Goal: Transaction & Acquisition: Purchase product/service

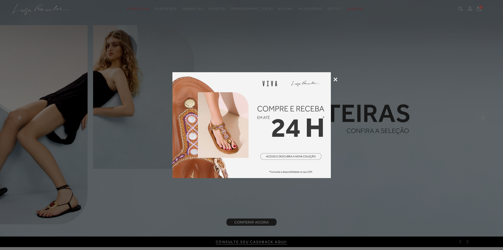
click at [336, 80] on icon at bounding box center [336, 79] width 4 height 4
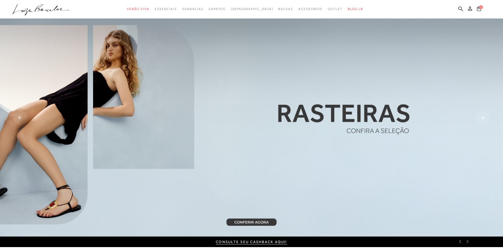
click at [479, 9] on icon at bounding box center [479, 8] width 4 height 5
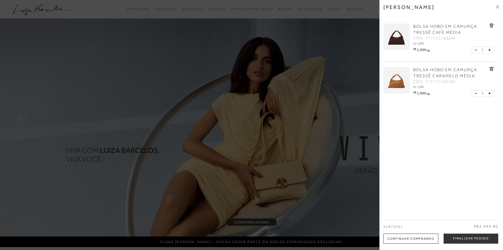
click at [499, 8] on div "[PERSON_NAME] BOLSA HOBO EM CAMURÇA TRESSÊ CAFÉ MÉDIA CÓD: 777711766UN Nº: UN R…" at bounding box center [441, 125] width 124 height 250
click at [498, 8] on icon at bounding box center [497, 6] width 3 height 3
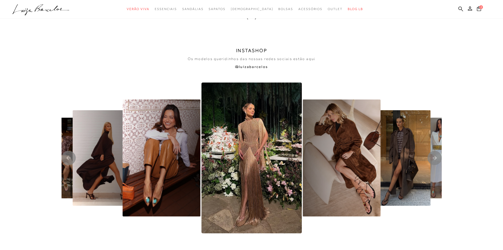
scroll to position [1241, 0]
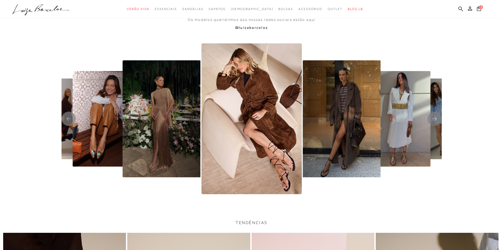
click at [155, 131] on img "3 / 8" at bounding box center [162, 118] width 78 height 117
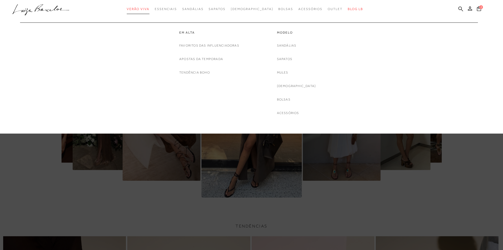
click at [149, 8] on span "Verão Viva" at bounding box center [138, 9] width 23 height 4
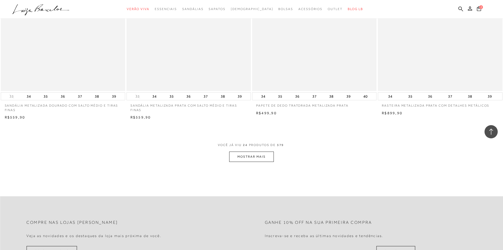
scroll to position [1241, 0]
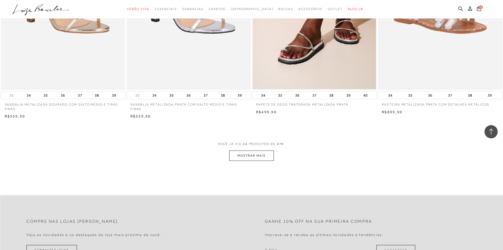
click at [251, 158] on button "MOSTRAR MAIS" at bounding box center [251, 155] width 44 height 10
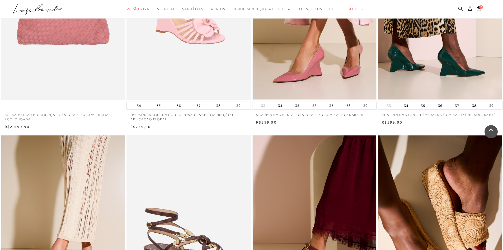
scroll to position [1637, 0]
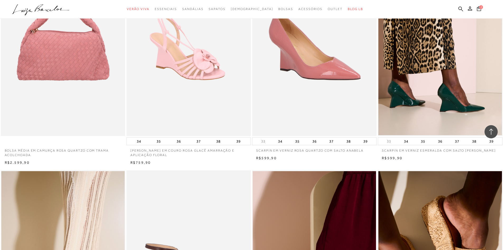
click at [317, 121] on img at bounding box center [315, 42] width 124 height 187
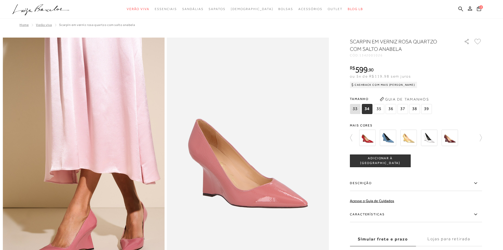
click at [358, 138] on div at bounding box center [301, 138] width 114 height 20
click at [453, 137] on img at bounding box center [450, 137] width 16 height 16
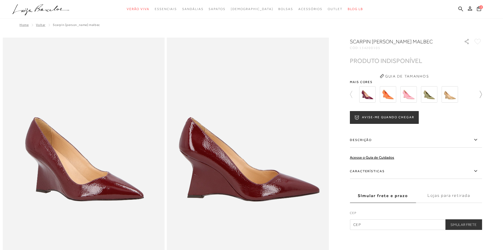
click at [481, 95] on icon at bounding box center [478, 94] width 7 height 7
click at [433, 97] on img at bounding box center [429, 94] width 16 height 16
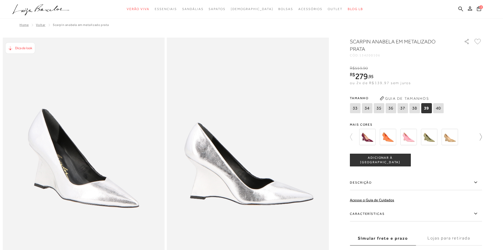
click at [482, 137] on icon at bounding box center [481, 136] width 2 height 7
click at [482, 137] on div at bounding box center [416, 137] width 132 height 20
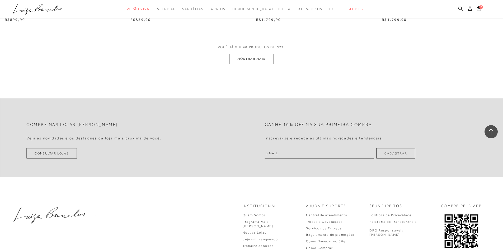
scroll to position [2663, 0]
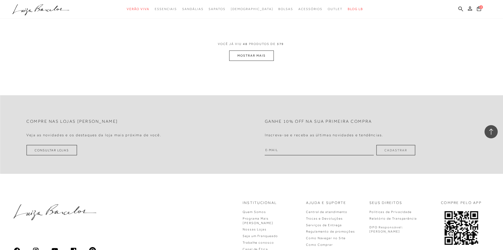
click at [257, 59] on button "MOSTRAR MAIS" at bounding box center [251, 55] width 44 height 10
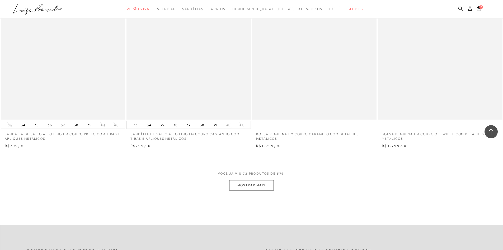
scroll to position [3904, 0]
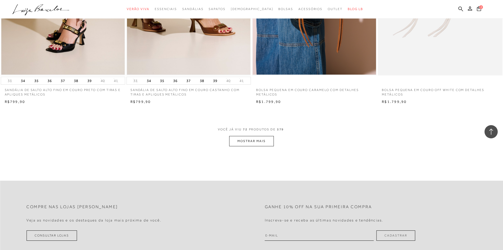
click at [255, 142] on button "MOSTRAR MAIS" at bounding box center [251, 141] width 44 height 10
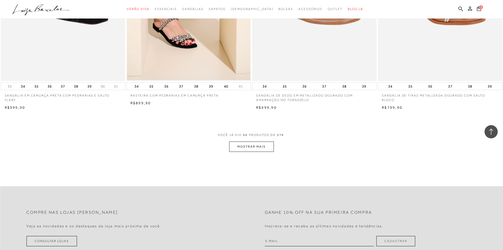
scroll to position [5303, 0]
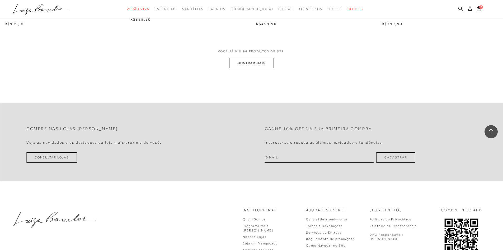
click at [263, 63] on button "MOSTRAR MAIS" at bounding box center [251, 63] width 44 height 10
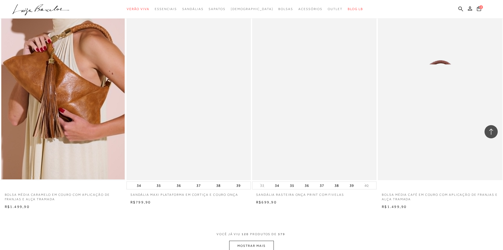
scroll to position [6492, 0]
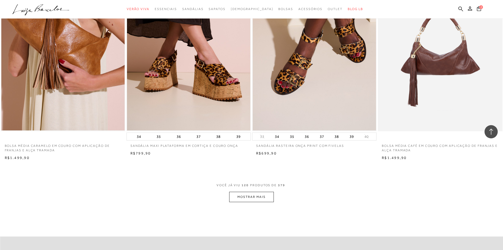
click at [260, 197] on button "MOSTRAR MAIS" at bounding box center [251, 196] width 44 height 10
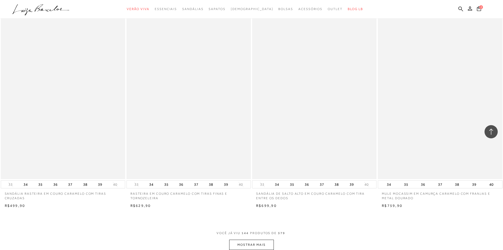
scroll to position [7786, 0]
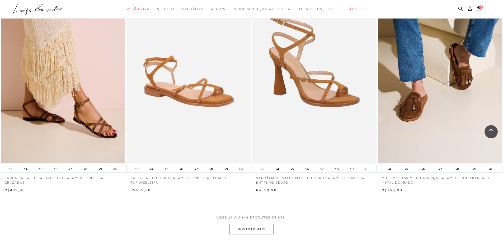
click at [258, 227] on button "MOSTRAR MAIS" at bounding box center [251, 229] width 44 height 10
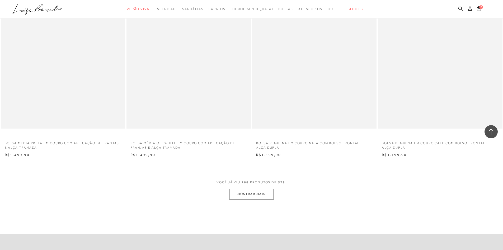
scroll to position [9159, 0]
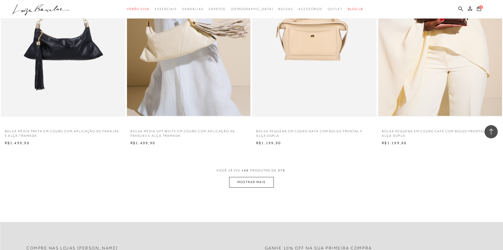
click at [251, 183] on button "MOSTRAR MAIS" at bounding box center [251, 182] width 44 height 10
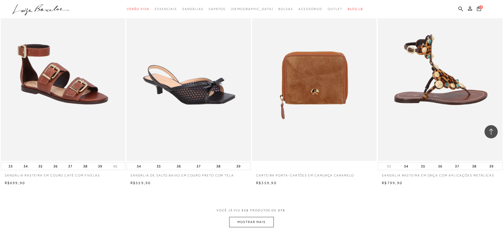
scroll to position [11852, 0]
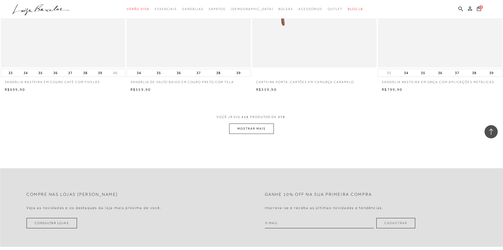
click at [256, 134] on button "MOSTRAR MAIS" at bounding box center [251, 128] width 44 height 10
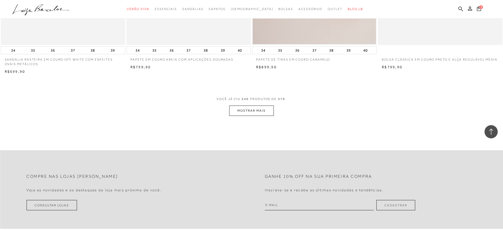
scroll to position [13199, 0]
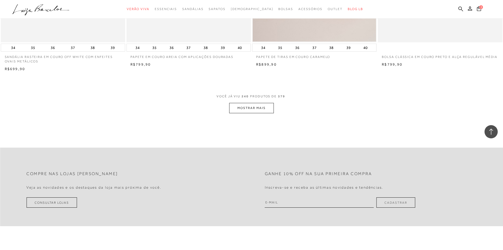
click at [261, 112] on button "MOSTRAR MAIS" at bounding box center [251, 108] width 44 height 10
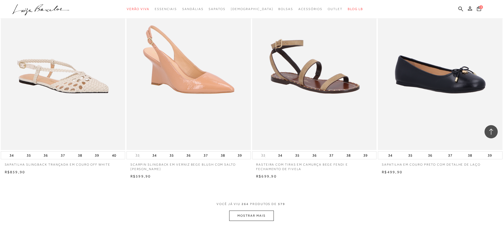
scroll to position [14520, 0]
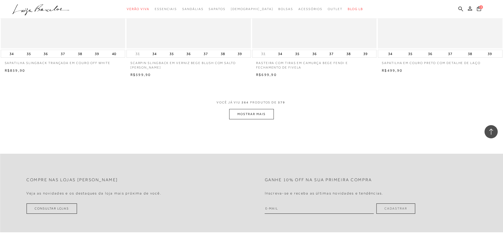
click at [256, 118] on button "MOSTRAR MAIS" at bounding box center [251, 114] width 44 height 10
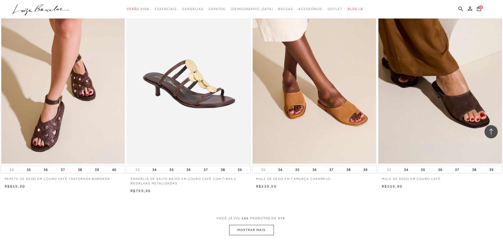
scroll to position [15734, 0]
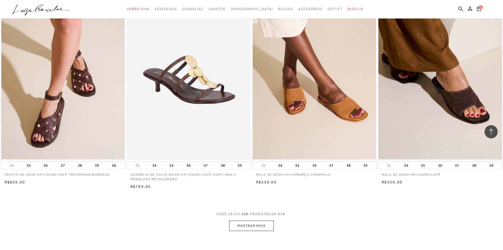
click at [260, 227] on button "MOSTRAR MAIS" at bounding box center [251, 225] width 44 height 10
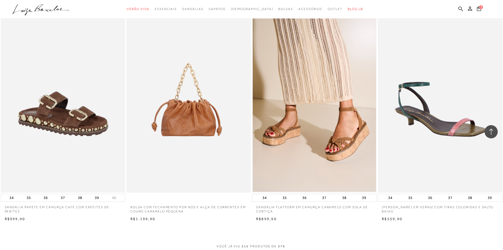
scroll to position [17160, 0]
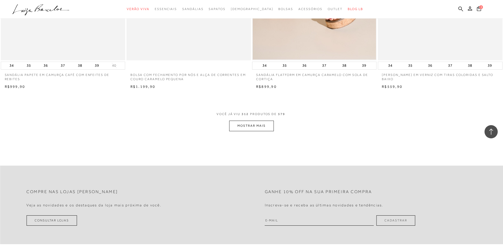
click at [250, 130] on button "MOSTRAR MAIS" at bounding box center [251, 125] width 44 height 10
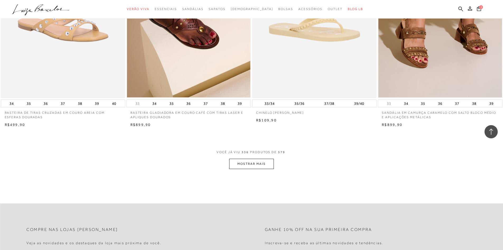
scroll to position [18454, 0]
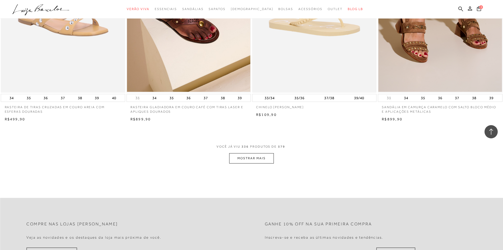
click at [262, 158] on button "MOSTRAR MAIS" at bounding box center [251, 158] width 44 height 10
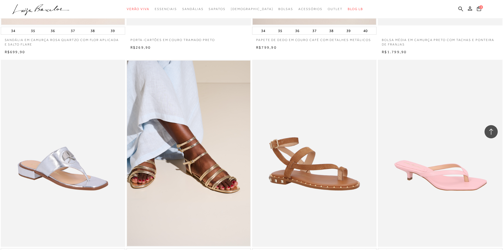
scroll to position [19722, 0]
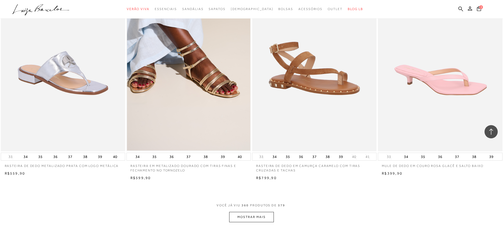
click at [249, 214] on button "MOSTRAR MAIS" at bounding box center [251, 217] width 44 height 10
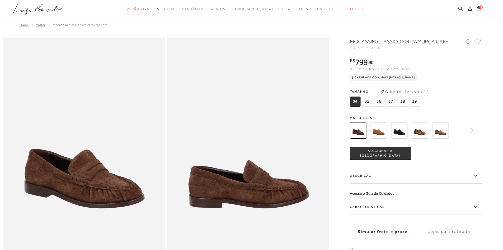
click at [368, 100] on span "35" at bounding box center [367, 101] width 11 height 10
click at [387, 154] on span "ADICIONAR À [GEOGRAPHIC_DATA]" at bounding box center [380, 152] width 60 height 9
click at [447, 132] on img at bounding box center [440, 130] width 16 height 16
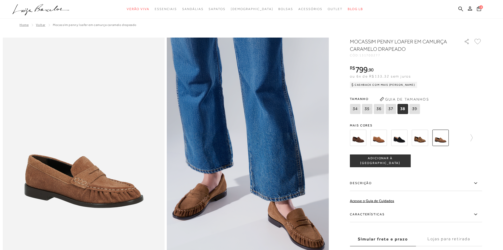
click at [383, 134] on img at bounding box center [378, 137] width 16 height 16
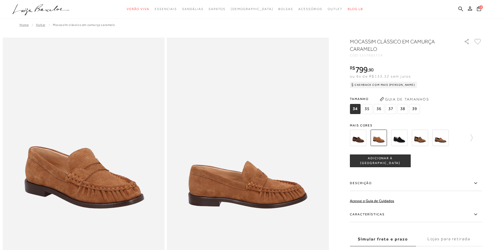
click at [361, 136] on img at bounding box center [358, 137] width 16 height 16
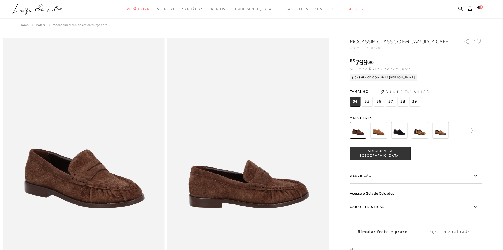
click at [479, 6] on button "4" at bounding box center [479, 9] width 8 height 7
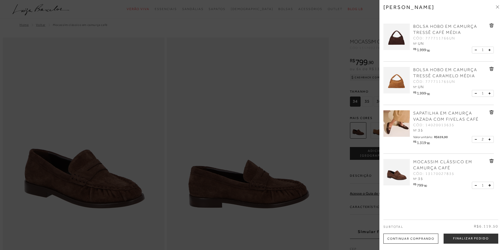
click at [491, 69] on icon at bounding box center [491, 69] width 1 height 2
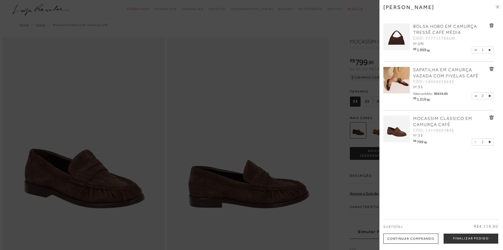
click at [473, 96] on div "2" at bounding box center [483, 95] width 22 height 7
click at [475, 50] on icon at bounding box center [476, 50] width 2 height 0
click at [490, 27] on icon at bounding box center [492, 26] width 4 height 4
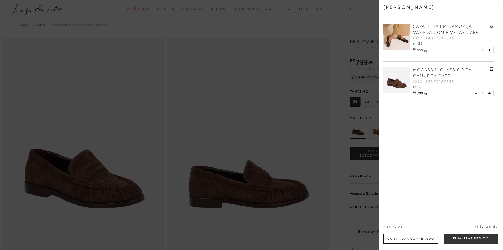
click at [399, 160] on div "Minha sacola SAPATILHA EM CAMURÇA VAZADA COM FIVELAS CAFÉ CÓD: 14020013635 Nº: …" at bounding box center [441, 125] width 124 height 250
click at [467, 239] on button "Finalizar Pedido" at bounding box center [471, 238] width 55 height 10
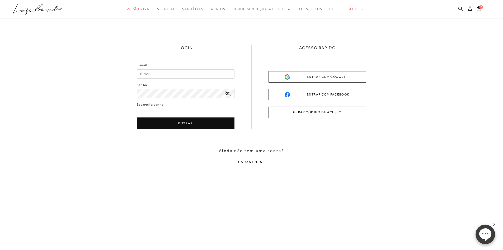
click at [311, 112] on button "GERAR CÓDIGO DE ACESSO" at bounding box center [318, 111] width 98 height 11
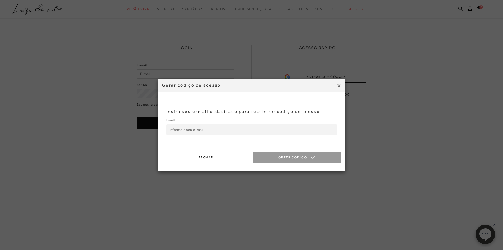
click at [289, 126] on input "E-mail:" at bounding box center [251, 129] width 171 height 11
type input "veridiana@marinhocortina.adv.br"
click at [285, 161] on button "Obter Código" at bounding box center [297, 157] width 88 height 11
click at [249, 132] on input "Código de Acesso:" at bounding box center [251, 129] width 171 height 11
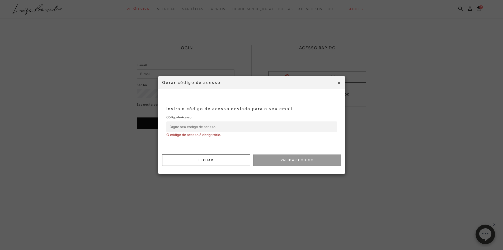
paste input "371064085"
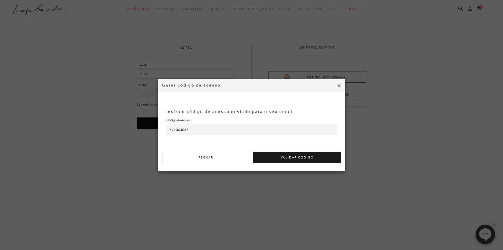
type input "371064085"
click at [298, 160] on button "Validar Código" at bounding box center [297, 157] width 88 height 11
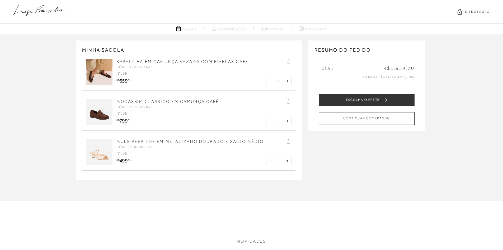
click at [288, 142] on icon at bounding box center [289, 141] width 4 height 4
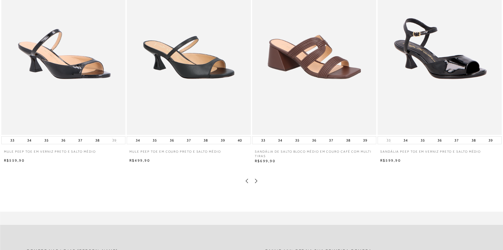
scroll to position [264, 0]
click at [257, 180] on icon at bounding box center [256, 180] width 5 height 5
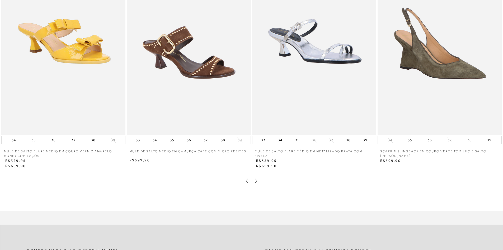
click at [257, 180] on icon at bounding box center [256, 180] width 2 height 4
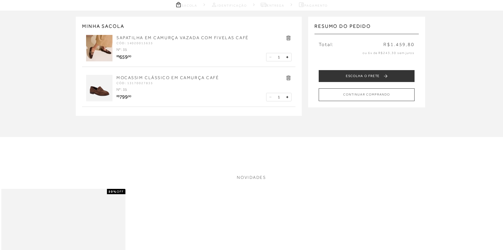
scroll to position [53, 0]
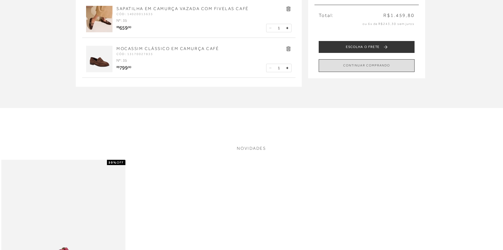
click at [344, 69] on button "CONTINUAR COMPRANDO" at bounding box center [367, 65] width 96 height 12
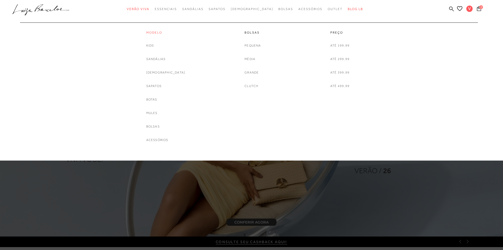
click at [166, 31] on link "Modelo" at bounding box center [165, 32] width 39 height 4
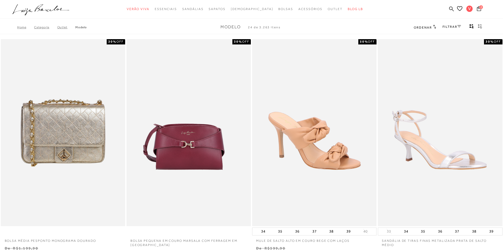
click at [454, 27] on link "FILTRAR" at bounding box center [452, 27] width 18 height 4
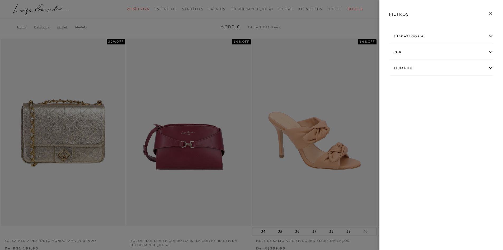
click at [405, 67] on div "Tamanho" at bounding box center [441, 68] width 104 height 14
click at [403, 107] on link "Ver mais..." at bounding box center [403, 108] width 14 height 4
click at [483, 95] on label "35" at bounding box center [478, 98] width 12 height 11
click at [477, 97] on input "35" at bounding box center [473, 99] width 5 height 5
checkbox input "true"
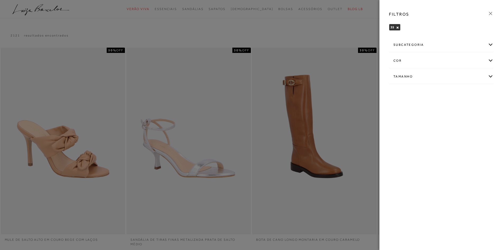
click at [491, 12] on icon at bounding box center [491, 14] width 6 height 6
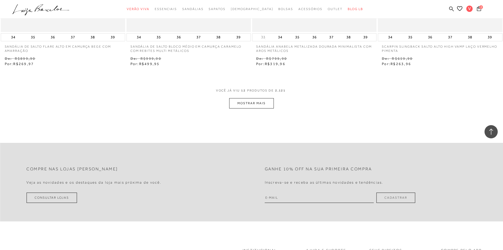
scroll to position [660, 0]
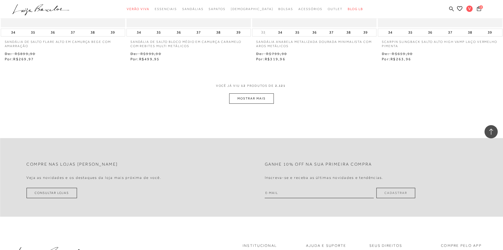
click at [255, 101] on button "MOSTRAR MAIS" at bounding box center [251, 98] width 44 height 10
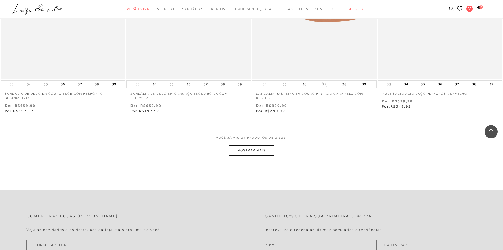
scroll to position [1294, 0]
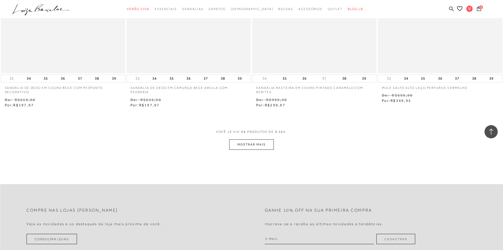
click at [265, 148] on button "MOSTRAR MAIS" at bounding box center [251, 144] width 44 height 10
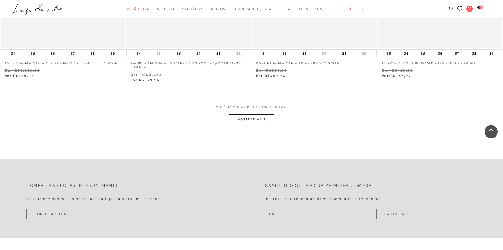
scroll to position [2007, 0]
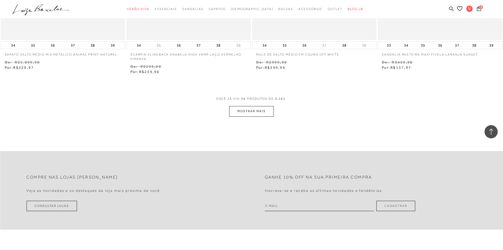
click at [261, 112] on button "MOSTRAR MAIS" at bounding box center [251, 111] width 44 height 10
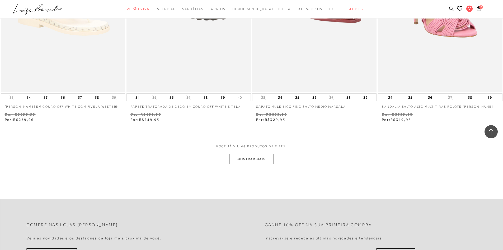
scroll to position [2641, 0]
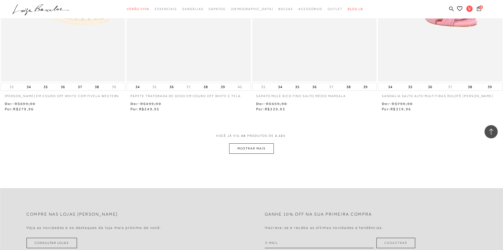
click at [258, 146] on button "MOSTRAR MAIS" at bounding box center [251, 148] width 44 height 10
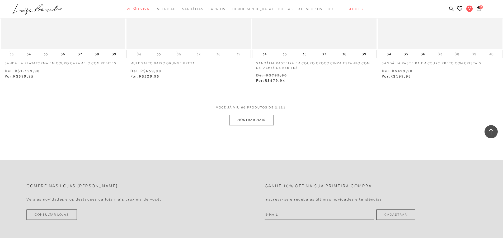
scroll to position [3354, 0]
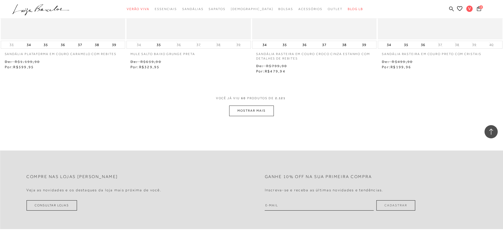
click at [259, 113] on button "MOSTRAR MAIS" at bounding box center [251, 110] width 44 height 10
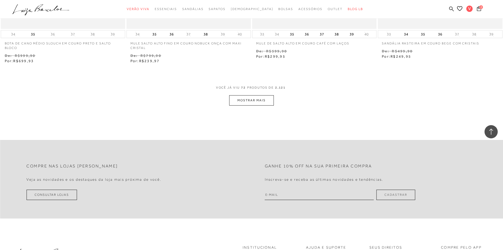
scroll to position [4067, 0]
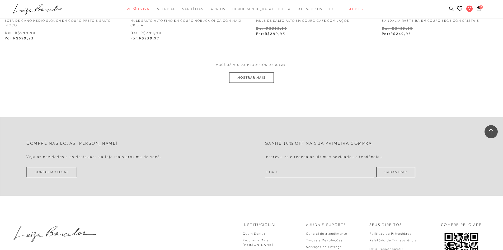
click at [255, 76] on button "MOSTRAR MAIS" at bounding box center [251, 77] width 44 height 10
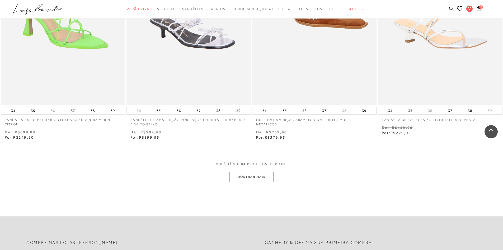
scroll to position [4648, 0]
click at [246, 177] on button "MOSTRAR MAIS" at bounding box center [251, 176] width 44 height 10
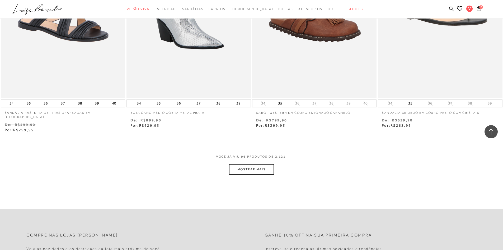
scroll to position [5334, 0]
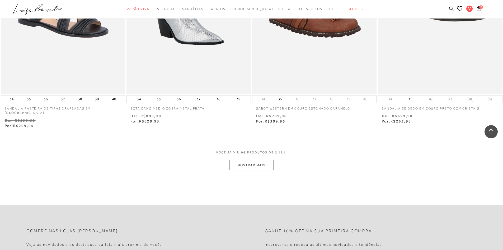
click at [256, 160] on button "MOSTRAR MAIS" at bounding box center [251, 165] width 44 height 10
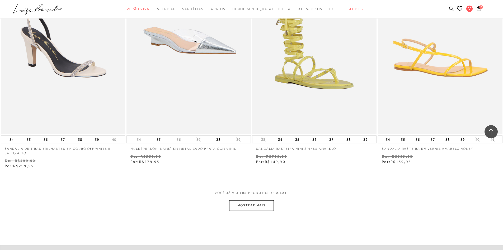
scroll to position [6074, 0]
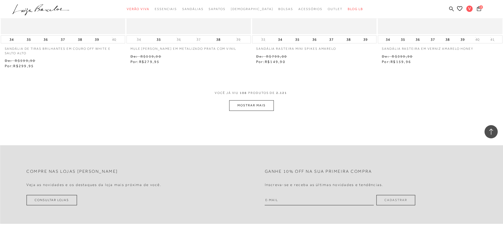
click at [253, 100] on button "MOSTRAR MAIS" at bounding box center [251, 105] width 44 height 10
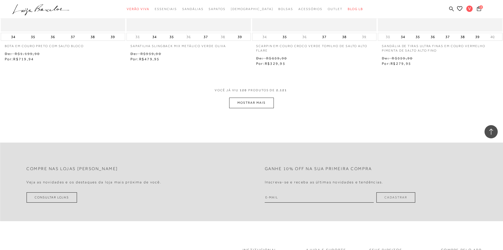
scroll to position [6760, 0]
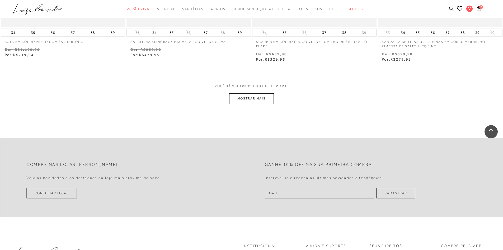
click at [253, 97] on button "MOSTRAR MAIS" at bounding box center [251, 98] width 44 height 10
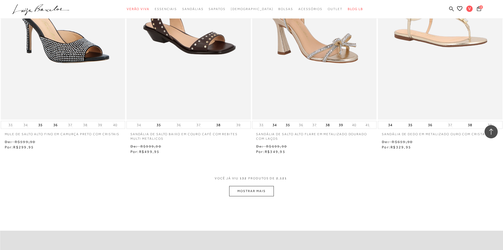
scroll to position [7394, 0]
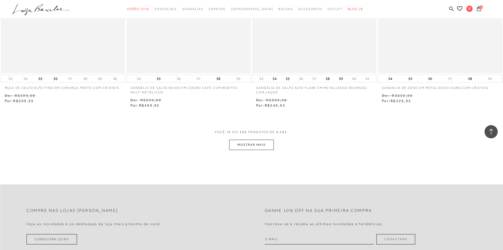
click at [260, 140] on button "MOSTRAR MAIS" at bounding box center [251, 144] width 44 height 10
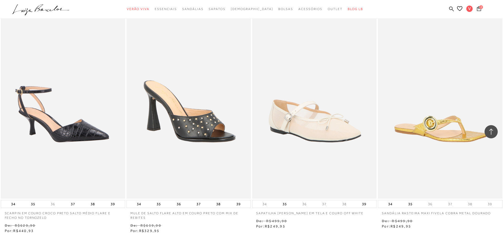
scroll to position [8081, 0]
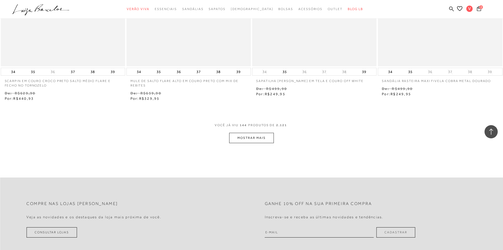
click at [252, 133] on button "MOSTRAR MAIS" at bounding box center [251, 138] width 44 height 10
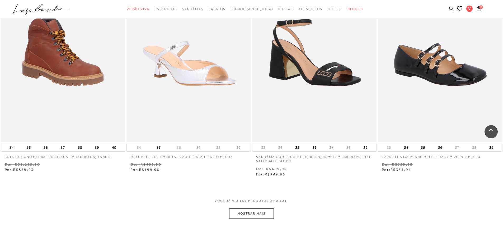
scroll to position [8688, 0]
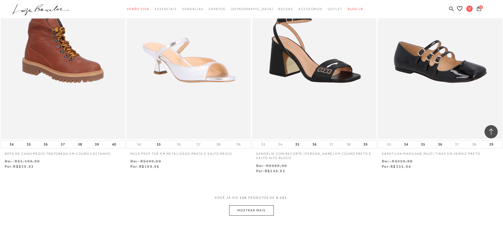
click at [262, 205] on button "MOSTRAR MAIS" at bounding box center [251, 210] width 44 height 10
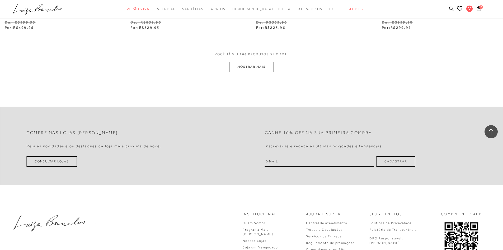
scroll to position [9555, 0]
